Goal: Navigation & Orientation: Go to known website

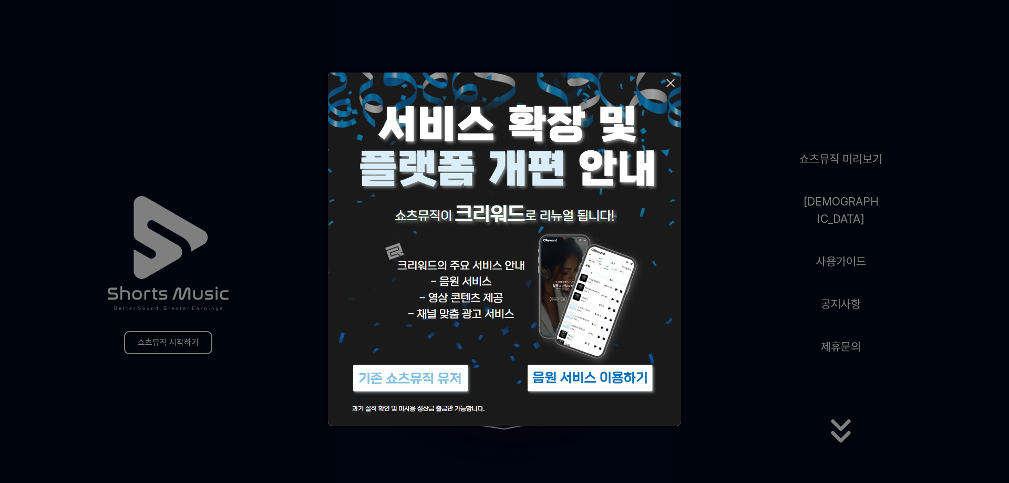
click at [641, 290] on img at bounding box center [504, 249] width 353 height 353
click at [744, 297] on button at bounding box center [504, 241] width 1009 height 483
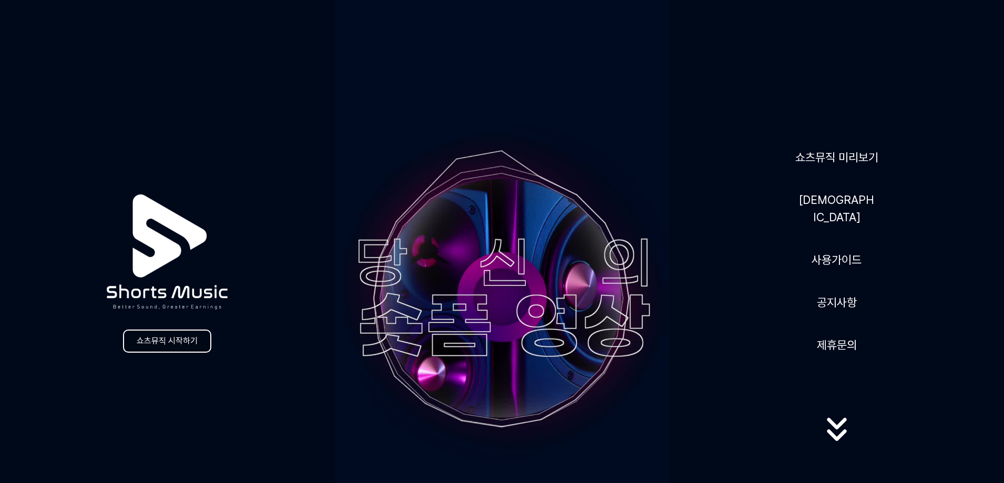
click at [157, 346] on link "쇼츠뮤직 시작하기" at bounding box center [167, 340] width 88 height 23
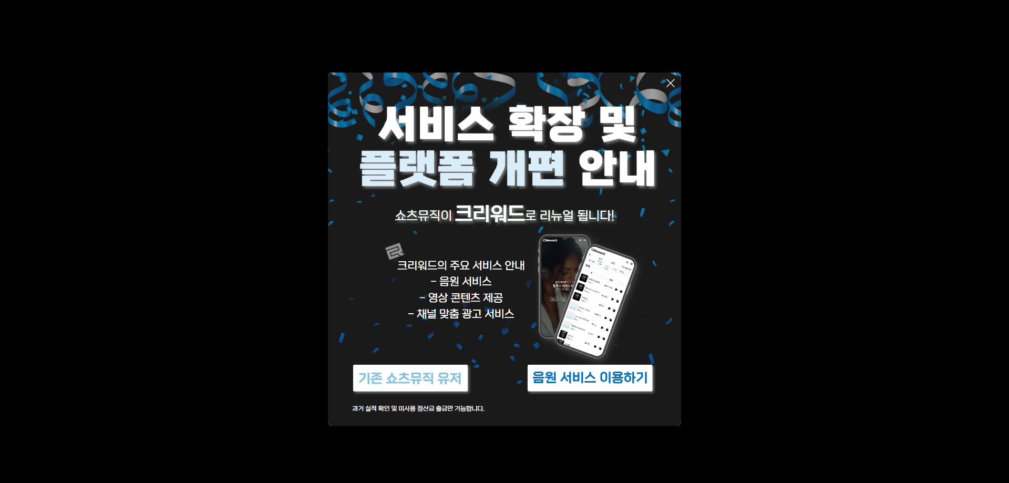
click at [555, 381] on img at bounding box center [589, 377] width 131 height 39
